Goal: Transaction & Acquisition: Download file/media

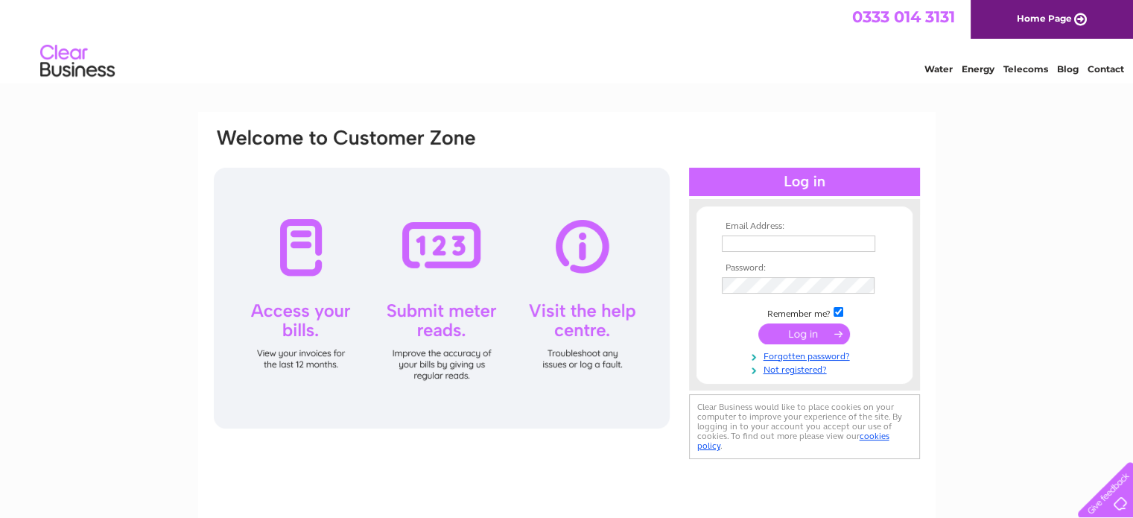
type input "mehmetkocakerim@gmail.com"
click at [799, 326] on input "submit" at bounding box center [804, 333] width 92 height 21
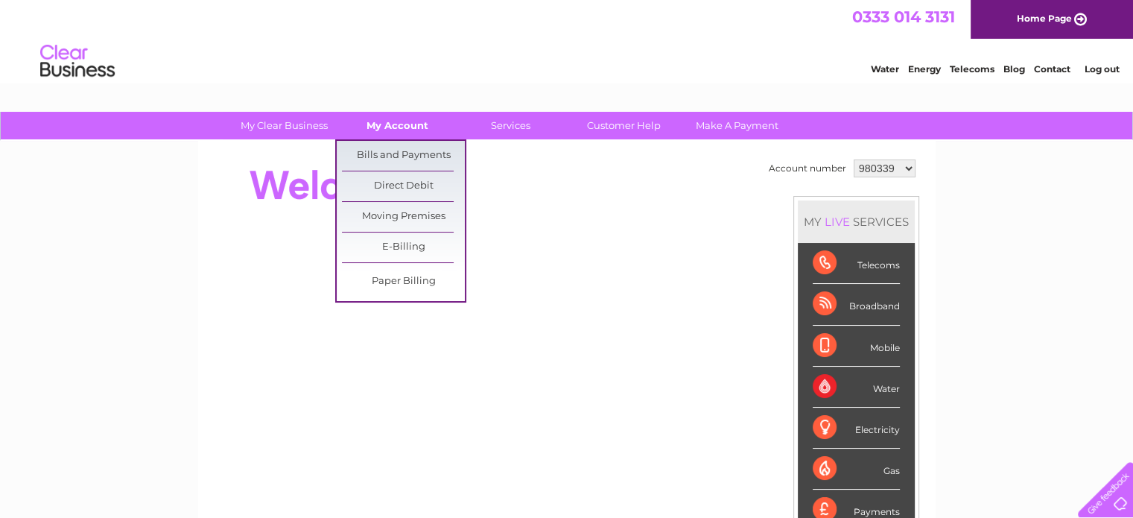
click at [408, 125] on link "My Account" at bounding box center [397, 126] width 123 height 28
click at [396, 157] on link "Bills and Payments" at bounding box center [403, 156] width 123 height 30
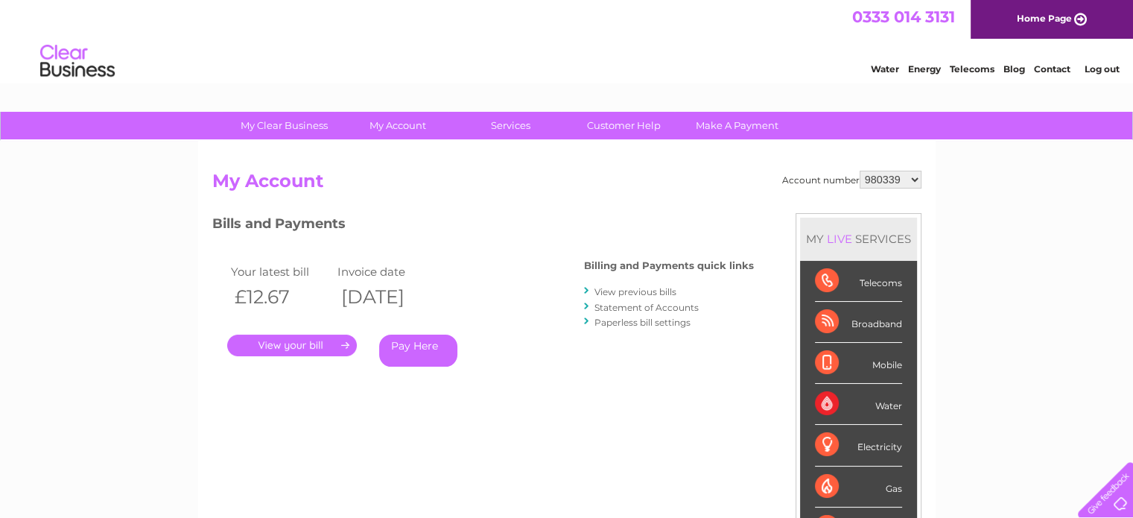
click at [884, 177] on select "980339 980341 980342 997107 997413 998006 1102511 1149329" at bounding box center [891, 180] width 62 height 18
select select "980341"
click at [860, 171] on select "980339 980341 980342 997107 997413 998006 1102511 1149329" at bounding box center [891, 180] width 62 height 18
click at [294, 346] on link "." at bounding box center [292, 346] width 130 height 22
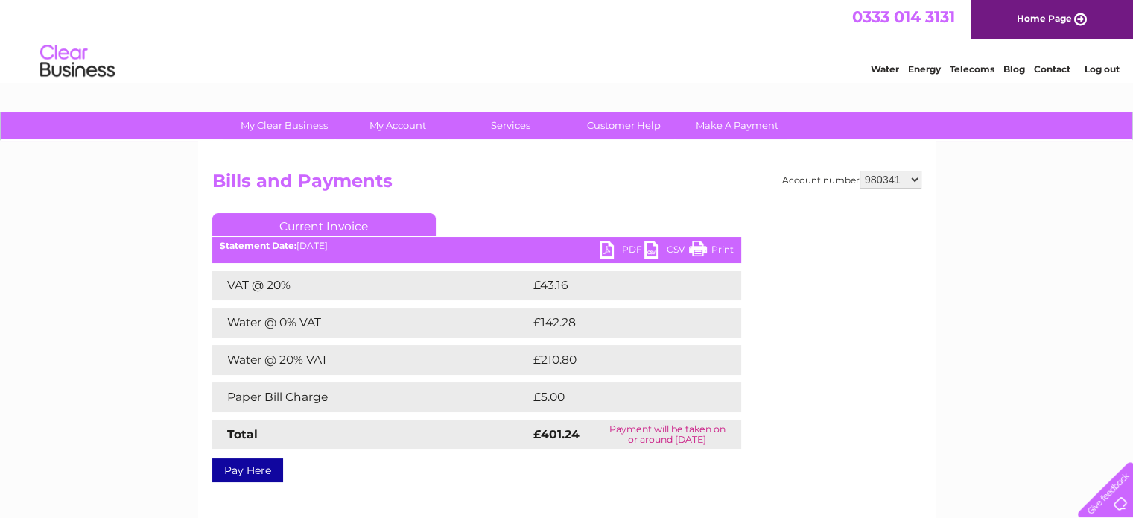
click at [616, 244] on link "PDF" at bounding box center [622, 252] width 45 height 22
click at [876, 176] on select "980339 980341 980342 997107 997413 998006 1102511 1149329" at bounding box center [891, 180] width 62 height 18
select select "980342"
click at [860, 171] on select "980339 980341 980342 997107 997413 998006 1102511 1149329" at bounding box center [891, 180] width 62 height 18
click at [618, 244] on link "PDF" at bounding box center [622, 252] width 45 height 22
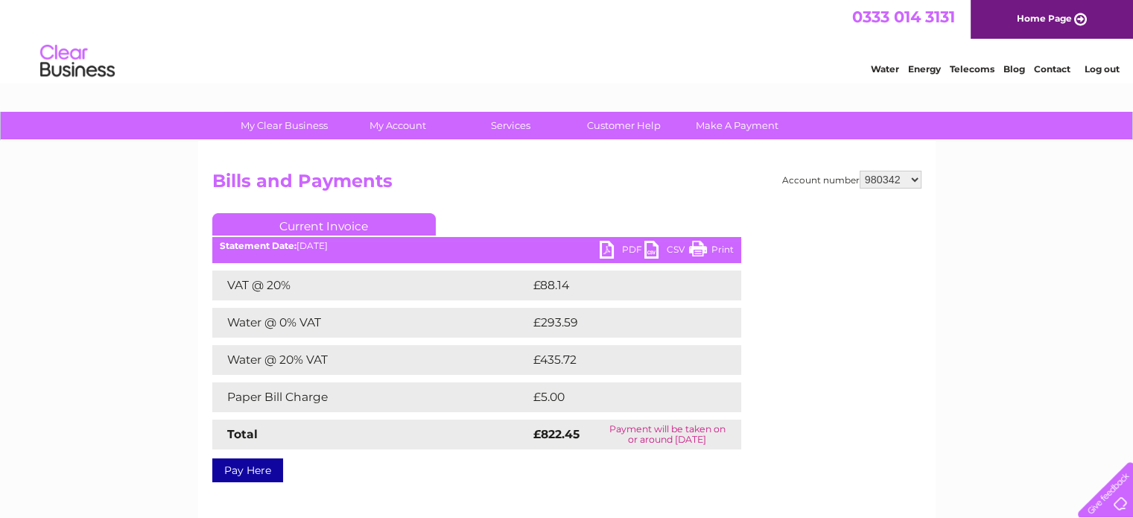
click at [894, 183] on select "980339 980341 980342 997107 997413 998006 1102511 1149329" at bounding box center [891, 180] width 62 height 18
select select "997107"
click at [860, 171] on select "980339 980341 980342 997107 997413 998006 1102511 1149329" at bounding box center [891, 180] width 62 height 18
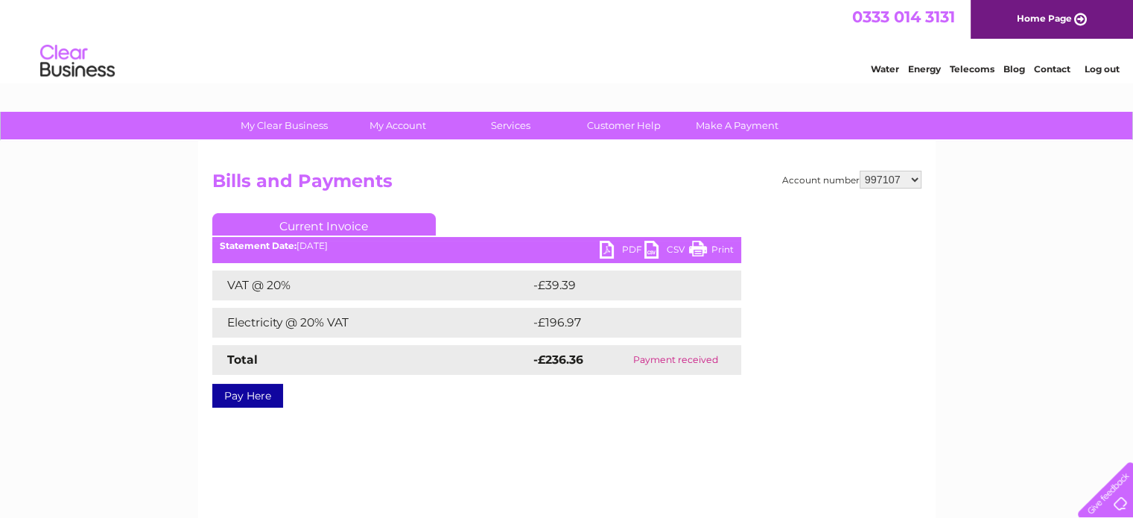
click at [885, 178] on select "980339 980341 980342 997107 997413 998006 1102511 1149329" at bounding box center [891, 180] width 62 height 18
select select "997413"
click at [860, 171] on select "980339 980341 980342 997107 997413 998006 1102511 1149329" at bounding box center [891, 180] width 62 height 18
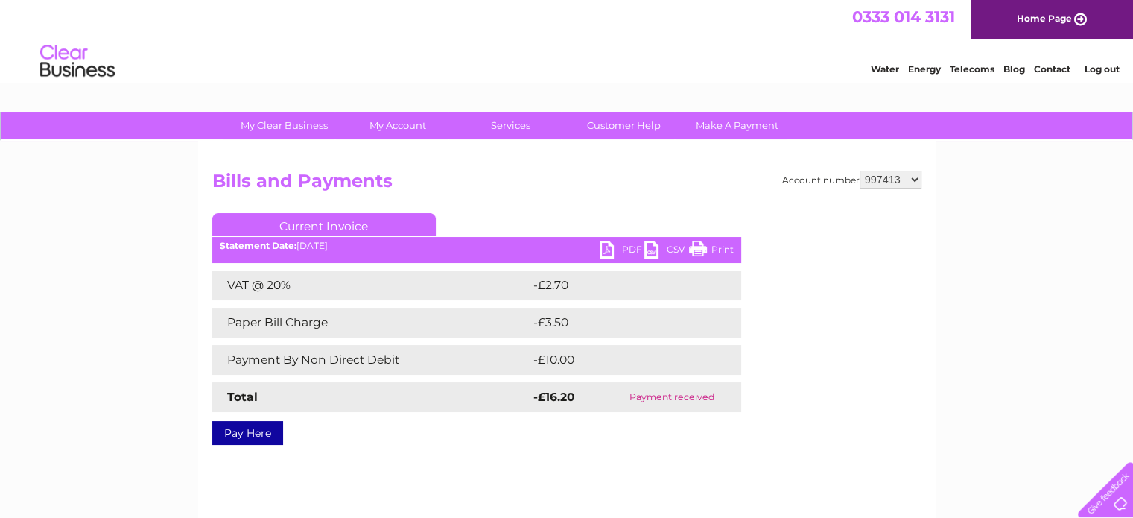
click at [905, 179] on select "980339 980341 980342 997107 997413 998006 1102511 1149329" at bounding box center [891, 180] width 62 height 18
select select "998006"
click at [860, 171] on select "980339 980341 980342 997107 997413 998006 1102511 1149329" at bounding box center [891, 180] width 62 height 18
click at [902, 180] on select "980339 980341 980342 997107 997413 998006 1102511 1149329" at bounding box center [891, 180] width 62 height 18
select select "1102511"
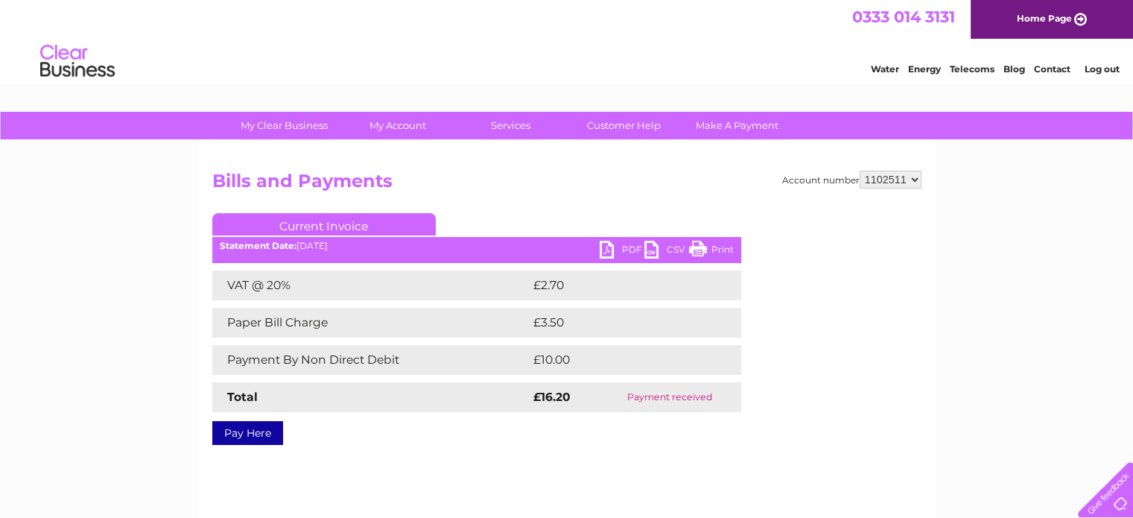
click at [860, 171] on select "980339 980341 980342 997107 997413 998006 1102511 1149329" at bounding box center [891, 180] width 62 height 18
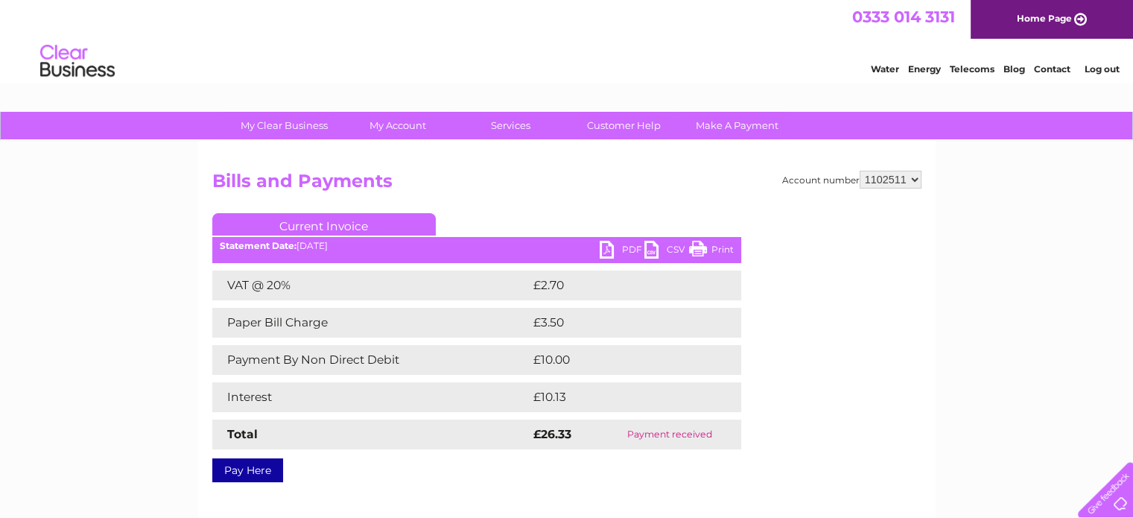
click at [885, 177] on select "980339 980341 980342 997107 997413 998006 1102511 1149329" at bounding box center [891, 180] width 62 height 18
select select "1149329"
click at [860, 171] on select "980339 980341 980342 997107 997413 998006 1102511 1149329" at bounding box center [891, 180] width 62 height 18
drag, startPoint x: 330, startPoint y: 37, endPoint x: 228, endPoint y: 42, distance: 102.2
click at [228, 42] on div "Water Energy Telecoms Blog Contact Log out" at bounding box center [566, 63] width 1133 height 48
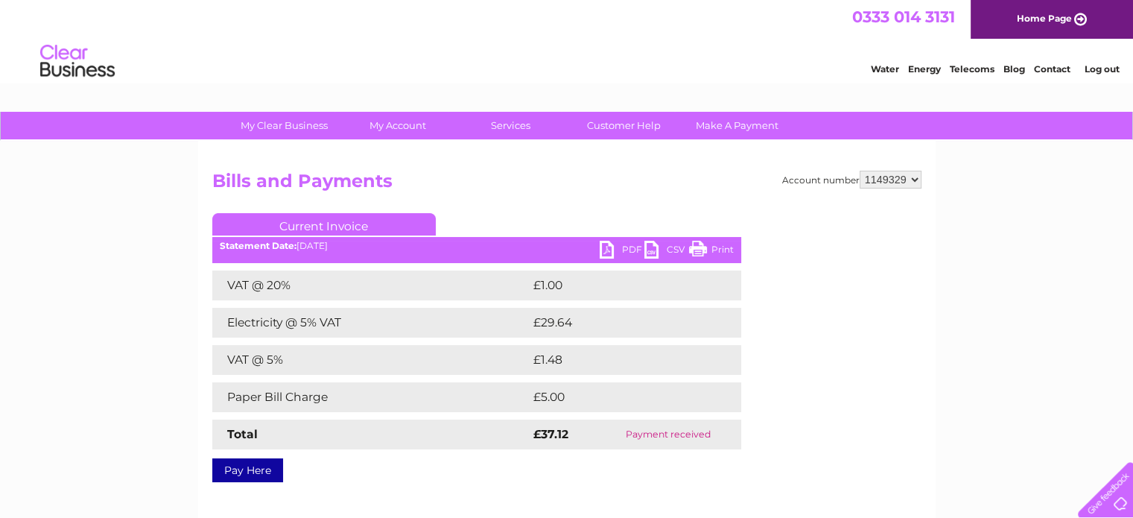
click at [881, 174] on select "980339 980341 980342 997107 997413 998006 1102511 1149329" at bounding box center [891, 180] width 62 height 18
select select "980339"
click at [860, 171] on select "980339 980341 980342 997107 997413 998006 1102511 1149329" at bounding box center [891, 180] width 62 height 18
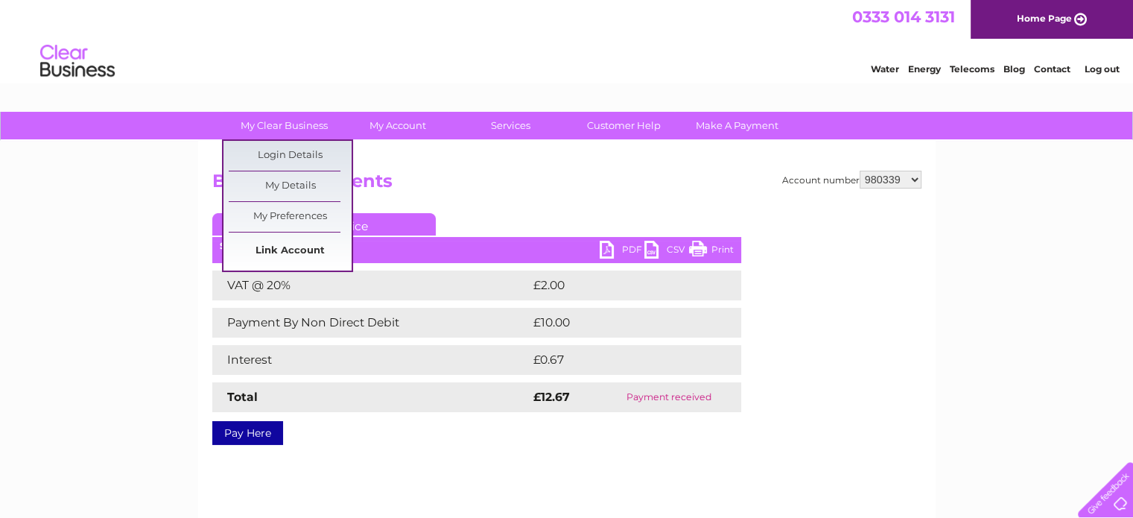
click at [277, 244] on link "Link Account" at bounding box center [290, 251] width 123 height 30
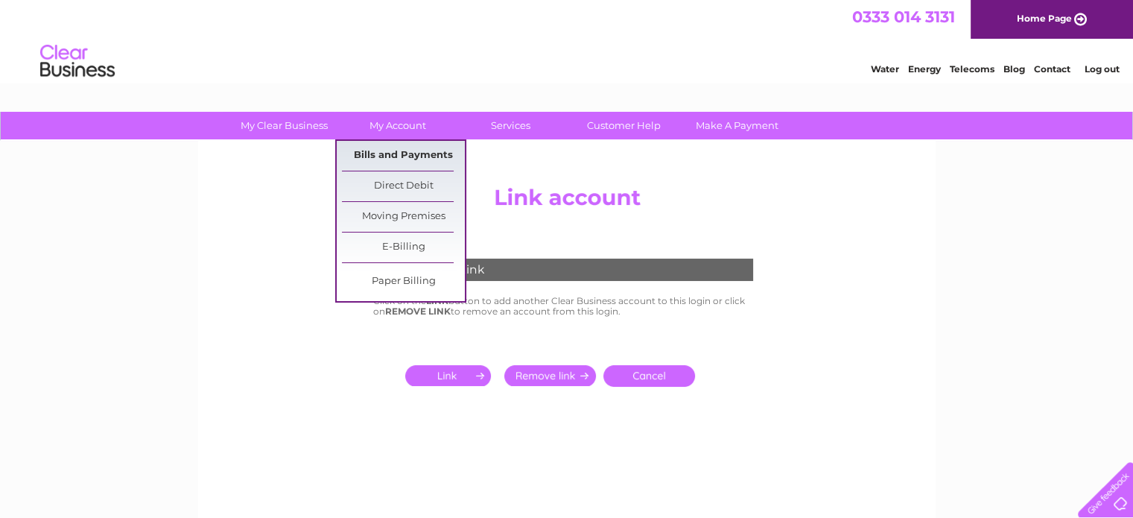
click at [398, 153] on link "Bills and Payments" at bounding box center [403, 156] width 123 height 30
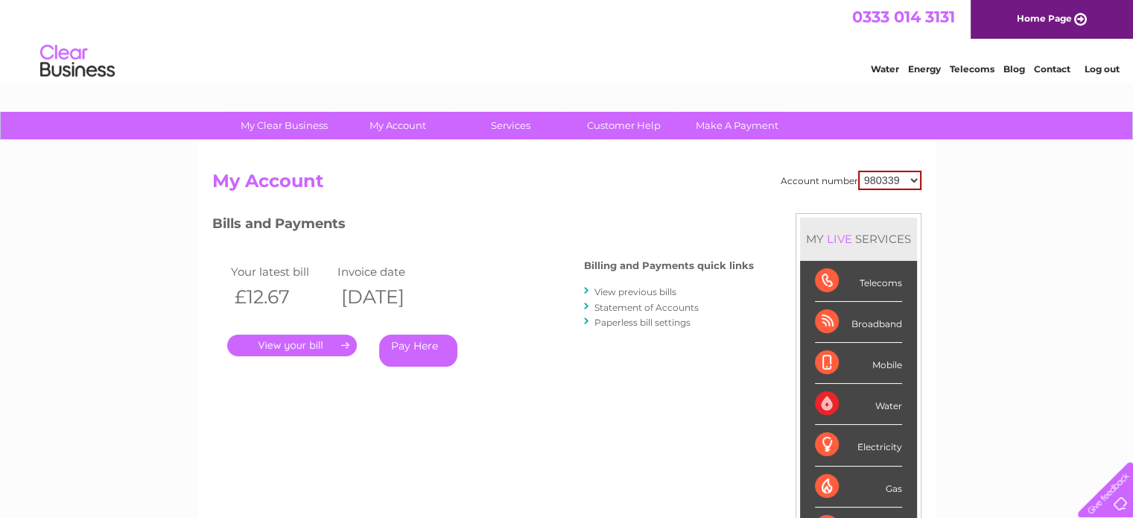
click at [906, 181] on select "980339 980341 980342 997107 997413 998006 1102511 1149329" at bounding box center [889, 180] width 63 height 19
select select "980341"
click at [860, 171] on select "980339 980341 980342 997107 997413 998006 1102511 1149329" at bounding box center [889, 180] width 63 height 19
click at [907, 179] on select "980339 980341 980342 997107 997413 998006 1102511 1149329" at bounding box center [891, 180] width 62 height 18
select select "980342"
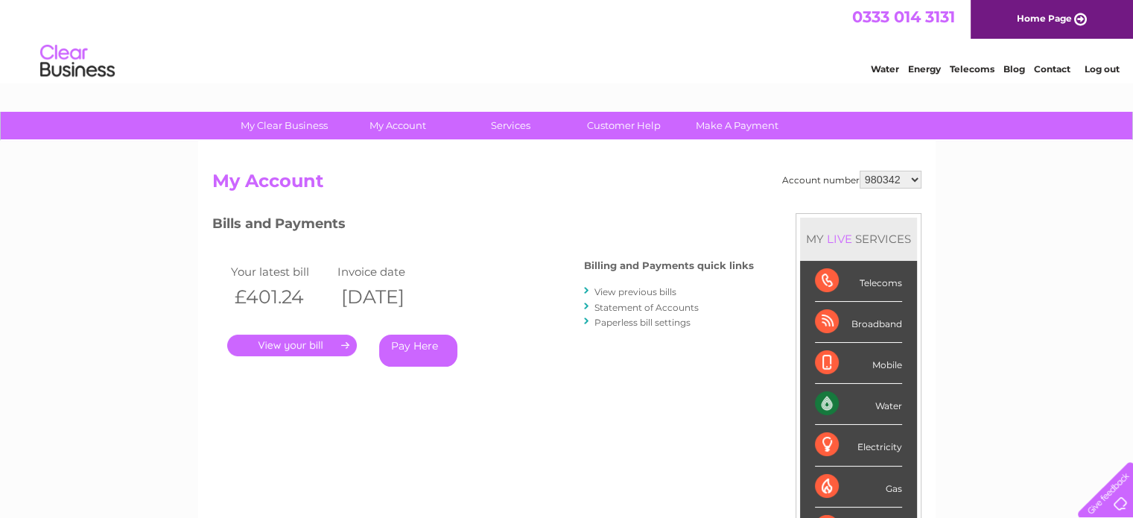
click at [860, 171] on select "980339 980341 980342 997107 997413 998006 1102511 1149329" at bounding box center [891, 180] width 62 height 18
click at [307, 344] on link "." at bounding box center [292, 346] width 130 height 22
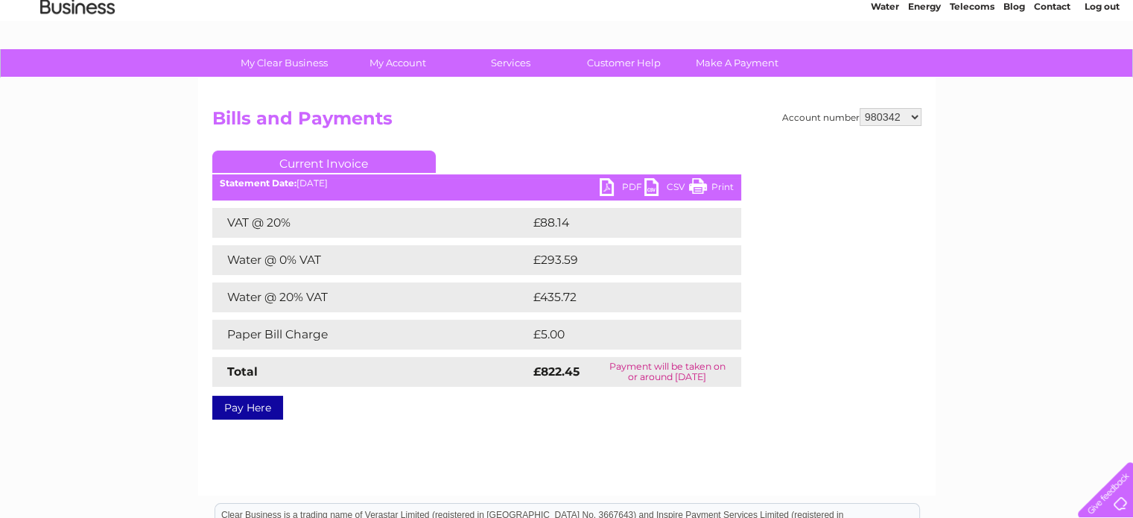
scroll to position [149, 0]
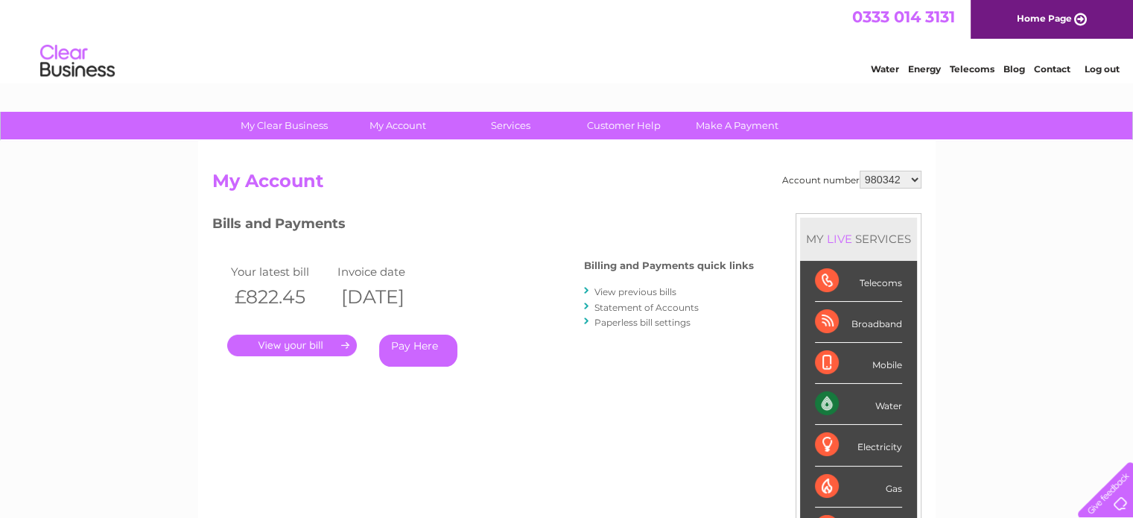
click at [618, 291] on link "View previous bills" at bounding box center [636, 291] width 82 height 11
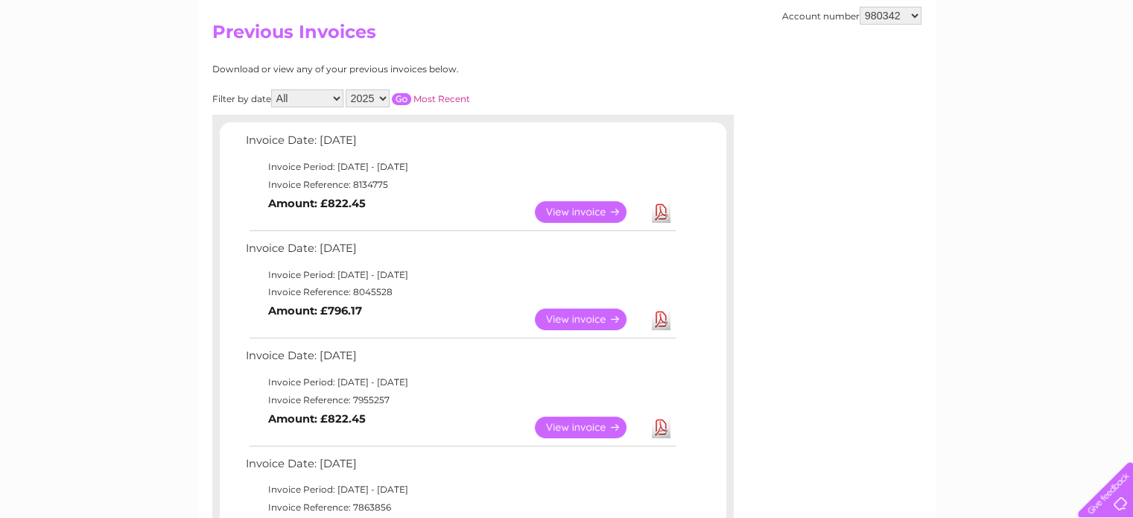
scroll to position [224, 0]
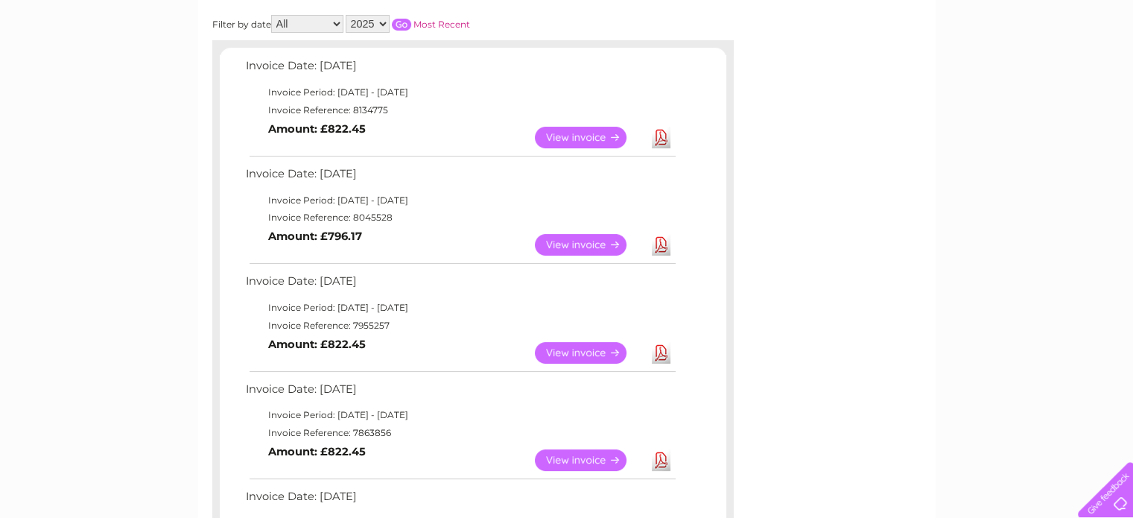
click at [662, 240] on link "Download" at bounding box center [661, 245] width 19 height 22
click at [666, 348] on link "Download" at bounding box center [661, 353] width 19 height 22
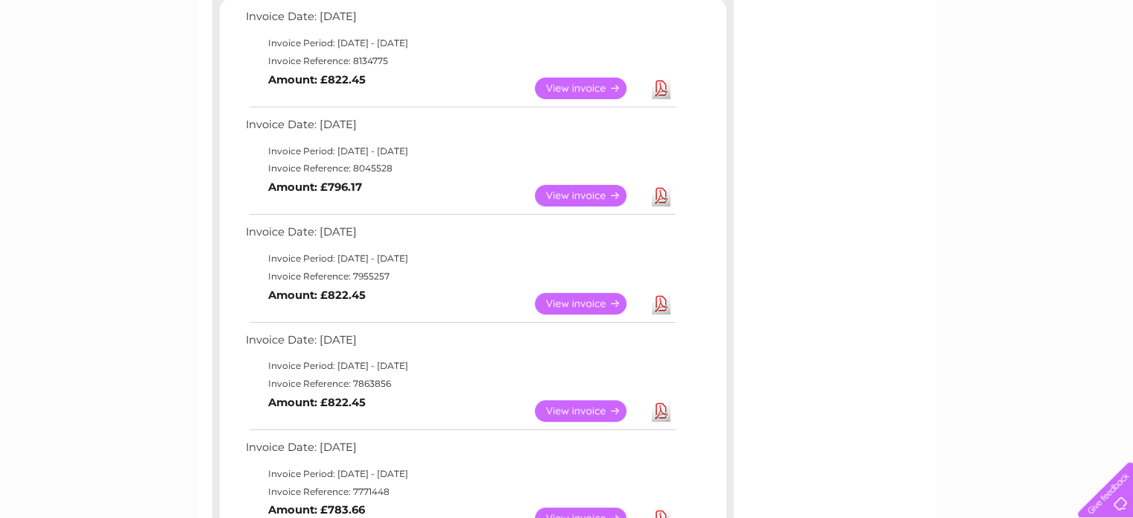
scroll to position [298, 0]
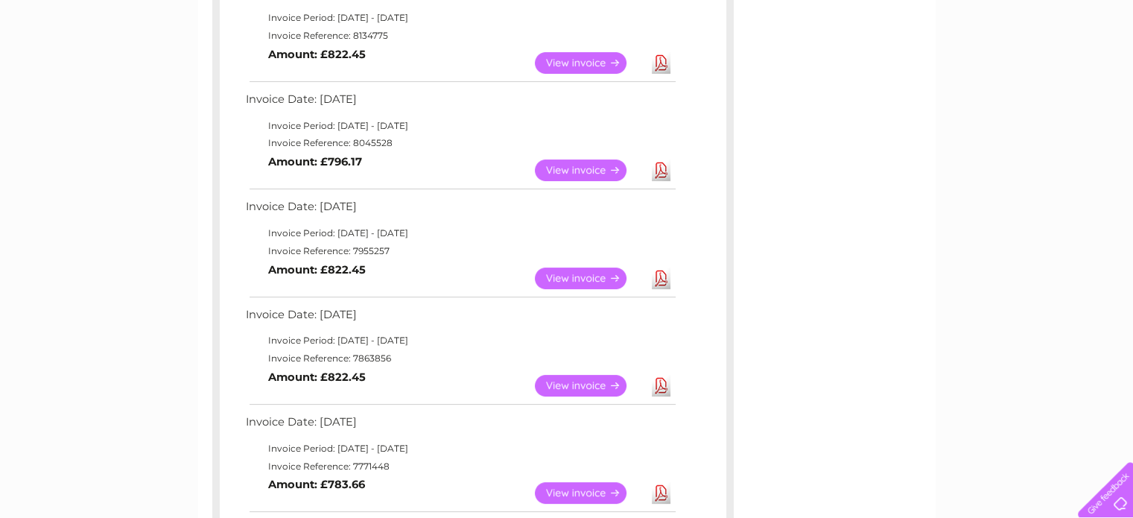
click at [662, 384] on link "Download" at bounding box center [661, 386] width 19 height 22
click at [664, 499] on link "Download" at bounding box center [661, 493] width 19 height 22
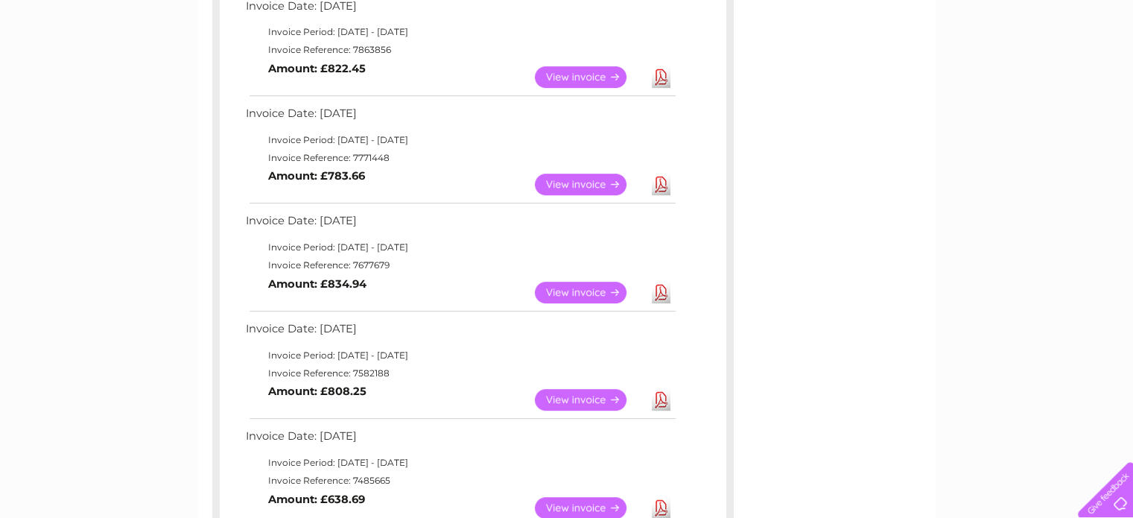
scroll to position [671, 0]
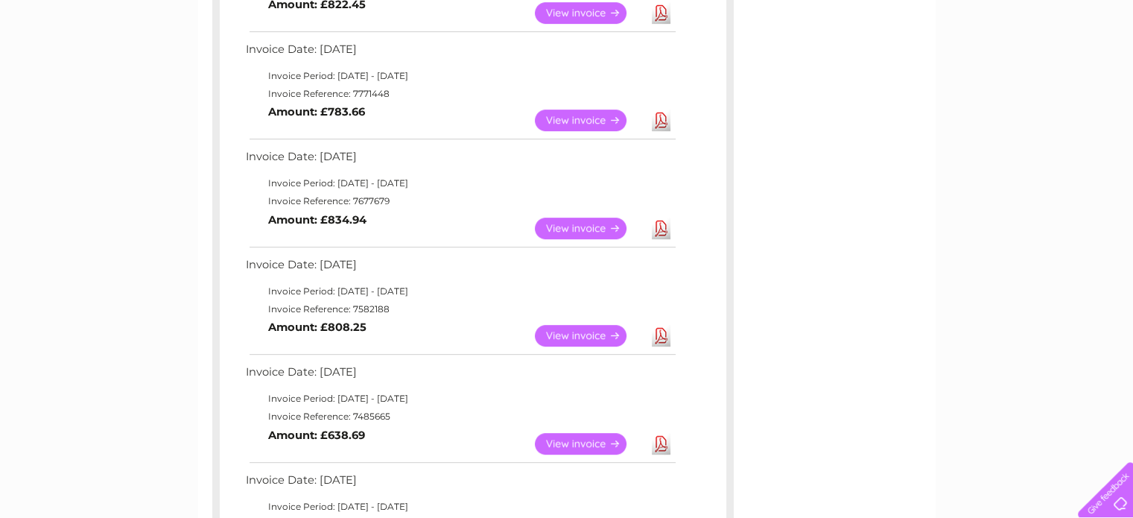
click at [665, 224] on link "Download" at bounding box center [661, 229] width 19 height 22
click at [656, 337] on link "Download" at bounding box center [661, 336] width 19 height 22
click at [656, 440] on link "Download" at bounding box center [661, 444] width 19 height 22
